Goal: Task Accomplishment & Management: Manage account settings

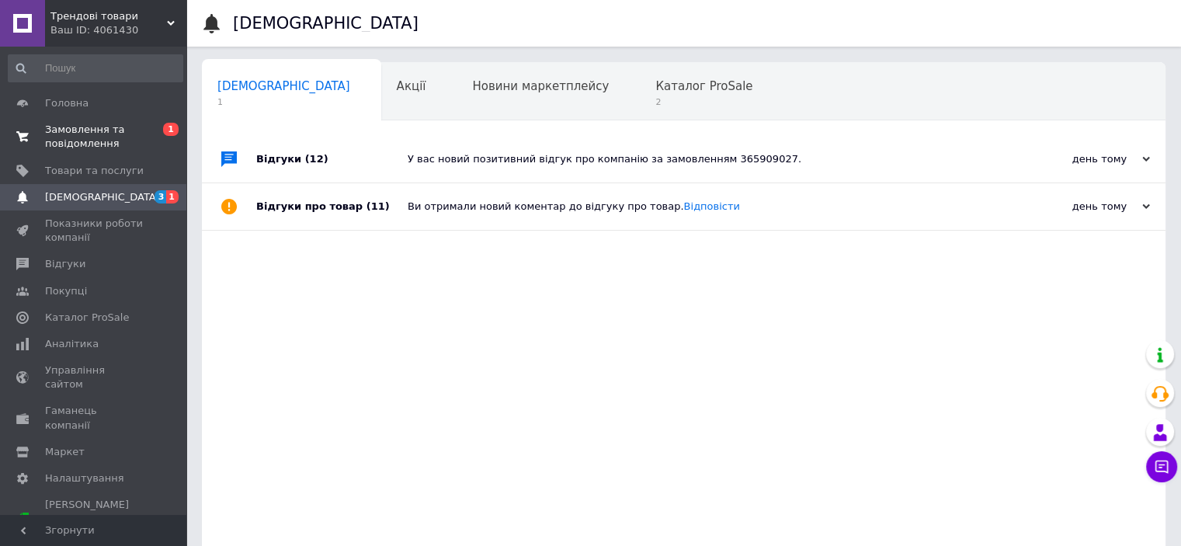
click at [63, 149] on span "Замовлення та повідомлення" at bounding box center [94, 137] width 99 height 28
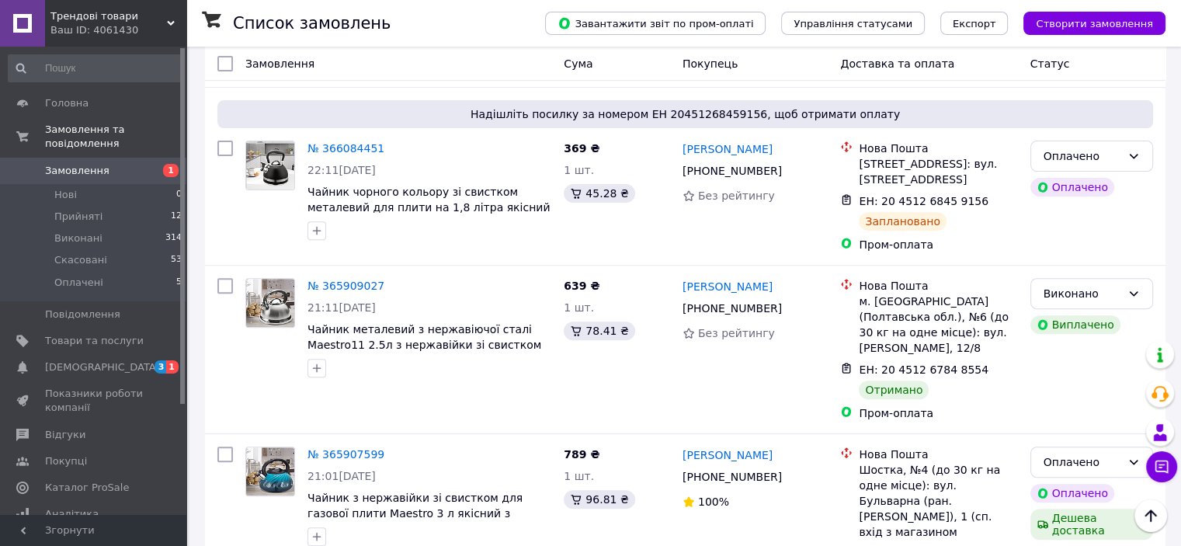
scroll to position [699, 0]
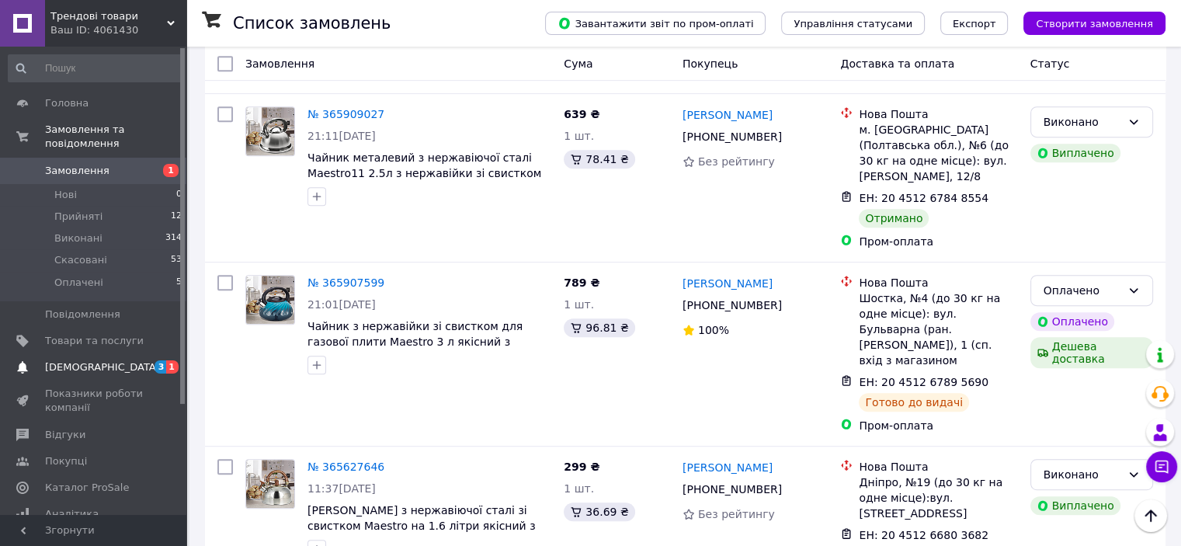
click at [113, 360] on span "[DEMOGRAPHIC_DATA]" at bounding box center [94, 367] width 99 height 14
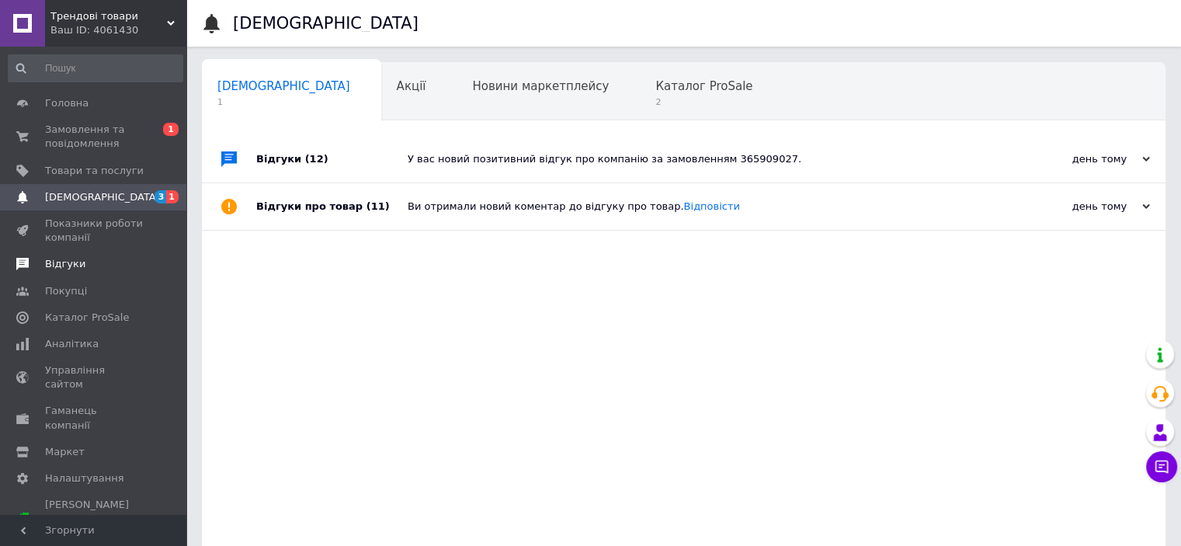
click at [61, 267] on span "Відгуки" at bounding box center [65, 264] width 40 height 14
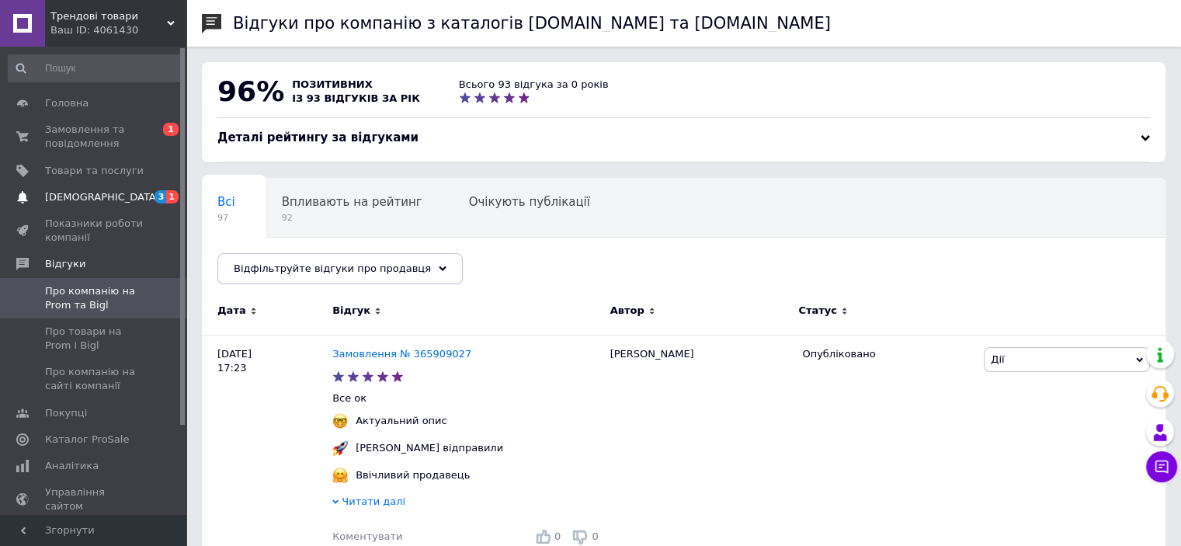
click at [111, 204] on link "[DEMOGRAPHIC_DATA] 3 1" at bounding box center [95, 197] width 191 height 26
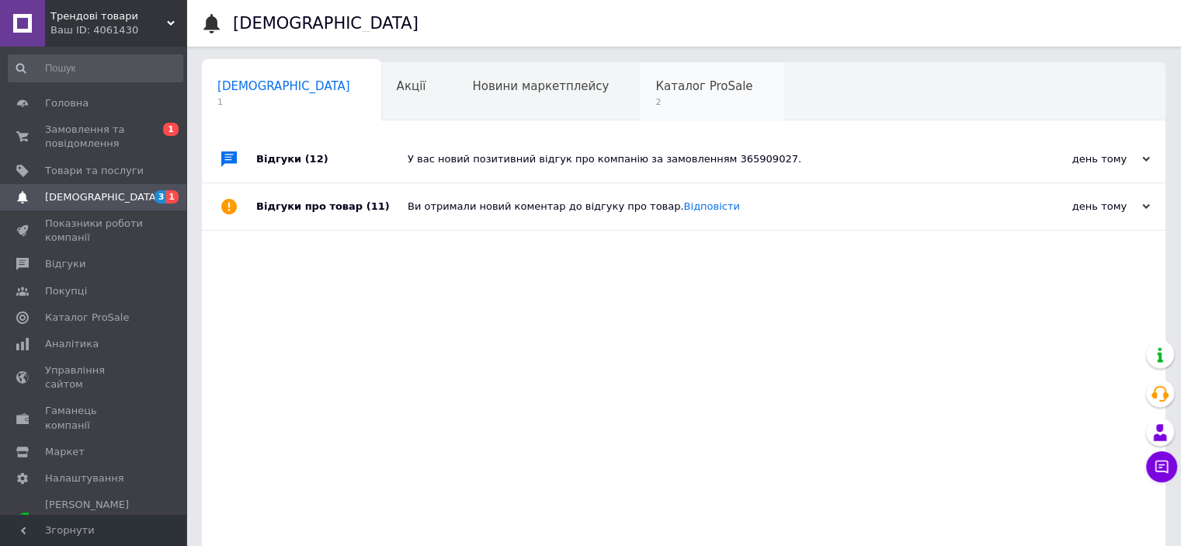
click at [640, 93] on div "Каталог ProSale 2" at bounding box center [712, 92] width 144 height 59
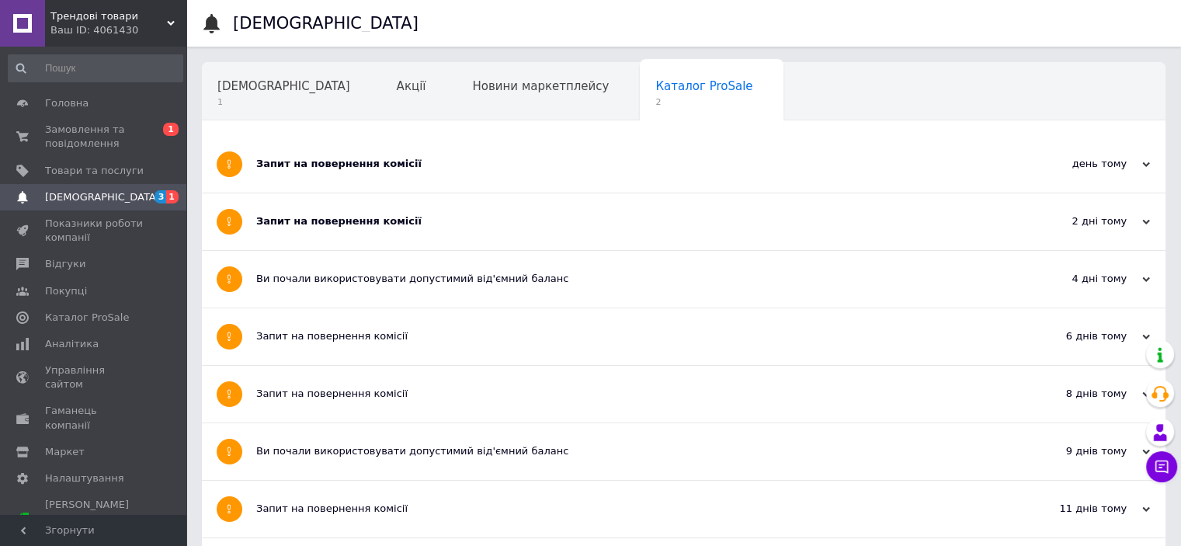
click at [341, 155] on span "1" at bounding box center [278, 161] width 123 height 12
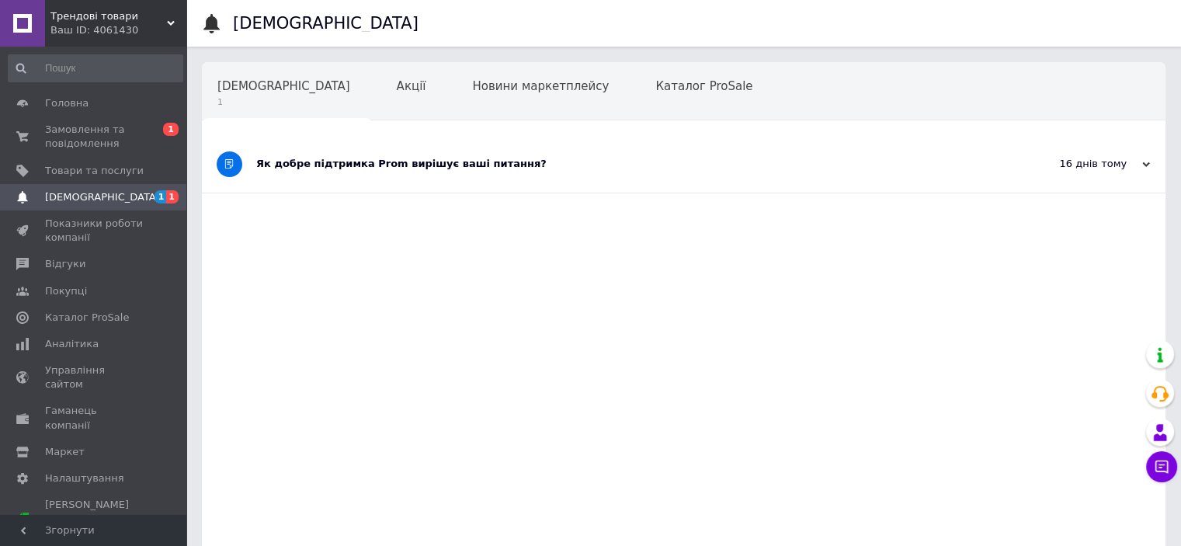
click at [428, 161] on div "Як добре підтримка Prom вирішує ваші питання?" at bounding box center [625, 164] width 738 height 14
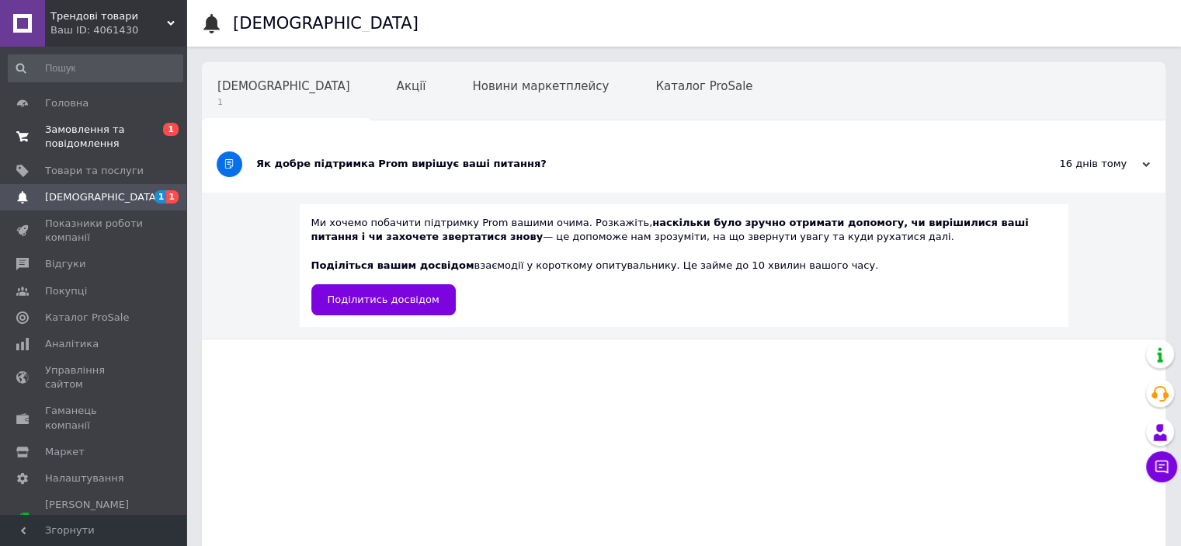
click at [120, 119] on link "Замовлення та повідомлення 0 1" at bounding box center [95, 136] width 191 height 40
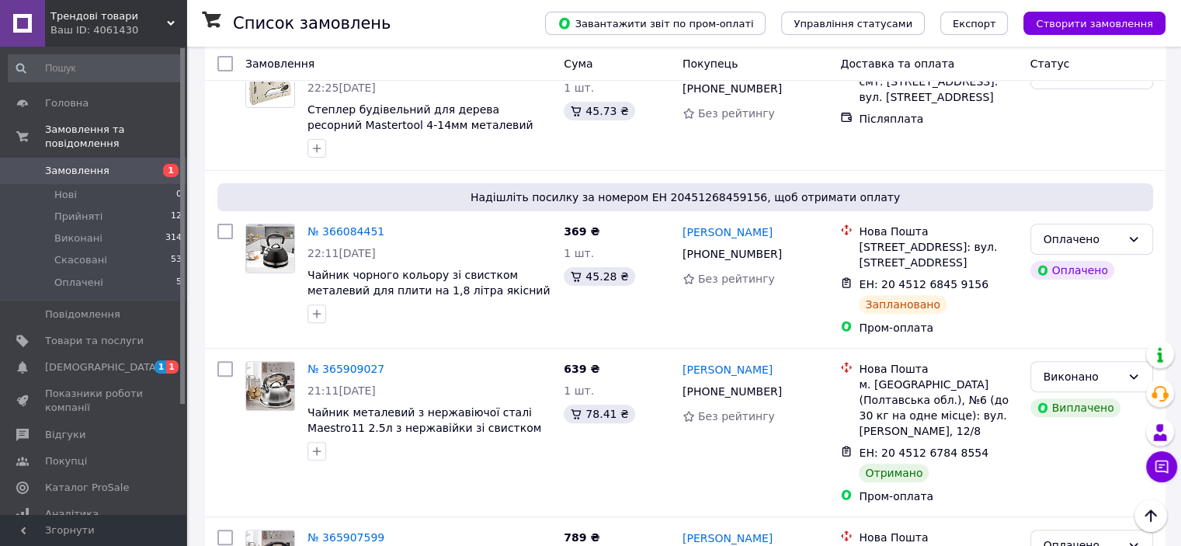
scroll to position [388, 0]
